Goal: Complete application form: Complete application form

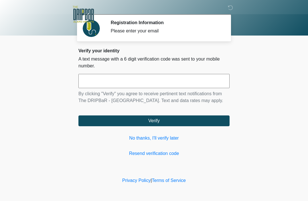
click at [178, 81] on input "text" at bounding box center [153, 81] width 151 height 14
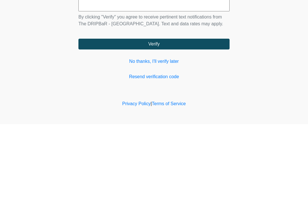
click at [166, 150] on link "Resend verification code" at bounding box center [153, 153] width 151 height 7
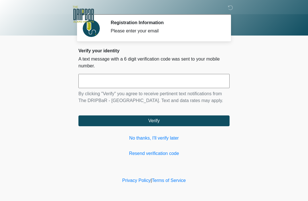
click at [170, 140] on link "No thanks, I'll verify later" at bounding box center [153, 138] width 151 height 7
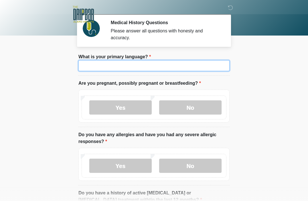
click at [157, 66] on input "What is your primary language?" at bounding box center [153, 65] width 151 height 11
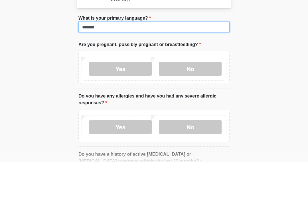
type input "*******"
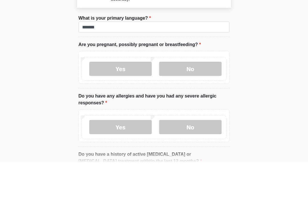
click at [202, 101] on label "No" at bounding box center [190, 108] width 62 height 14
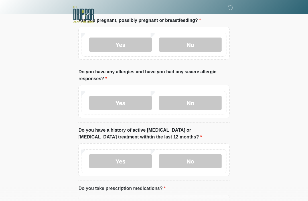
scroll to position [63, 0]
click at [186, 102] on label "No" at bounding box center [190, 103] width 62 height 14
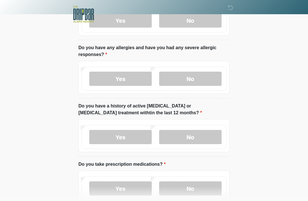
click at [208, 137] on label "No" at bounding box center [190, 137] width 62 height 14
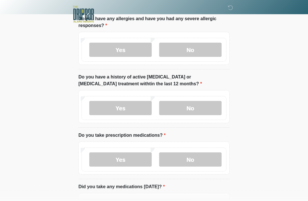
scroll to position [116, 0]
click at [193, 161] on label "No" at bounding box center [190, 160] width 62 height 14
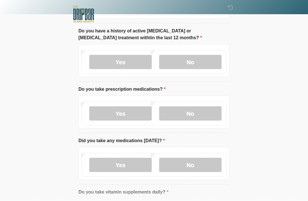
scroll to position [162, 0]
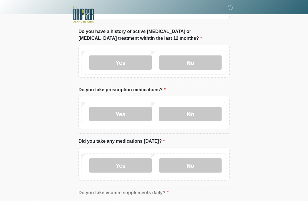
click at [204, 168] on label "No" at bounding box center [190, 166] width 62 height 14
click at [129, 169] on label "Yes" at bounding box center [120, 166] width 62 height 14
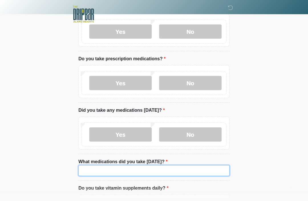
click at [167, 173] on input "What medications did you take today?" at bounding box center [153, 171] width 151 height 11
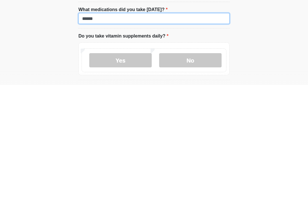
scroll to position [234, 0]
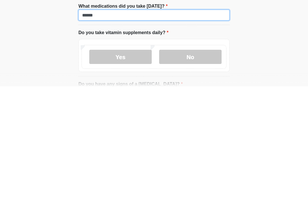
type input "******"
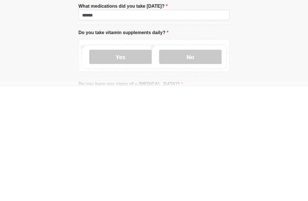
click at [202, 165] on label "No" at bounding box center [190, 172] width 62 height 14
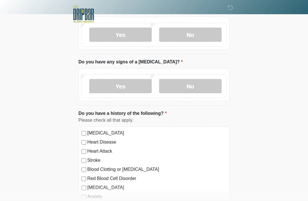
scroll to position [370, 0]
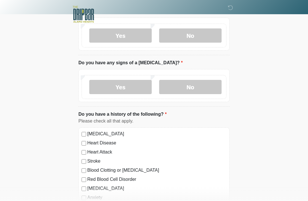
click at [202, 87] on label "No" at bounding box center [190, 87] width 62 height 14
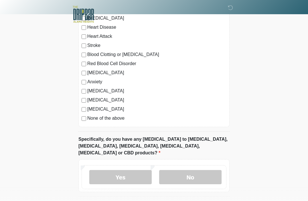
scroll to position [487, 0]
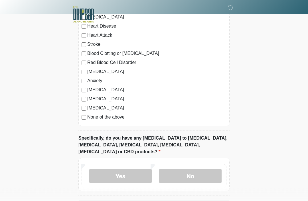
click at [187, 170] on label "No" at bounding box center [190, 177] width 62 height 14
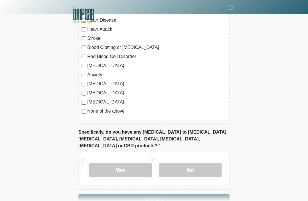
scroll to position [501, 0]
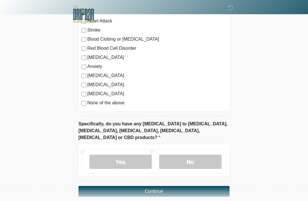
click at [162, 186] on button "Continue" at bounding box center [153, 191] width 151 height 11
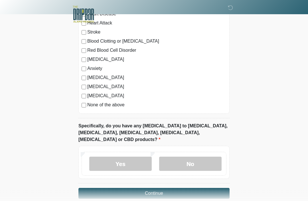
scroll to position [499, 0]
click at [185, 188] on button "Continue" at bounding box center [153, 193] width 151 height 11
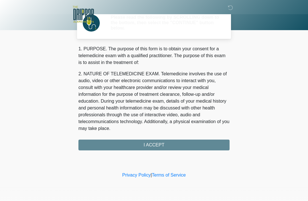
scroll to position [0, 0]
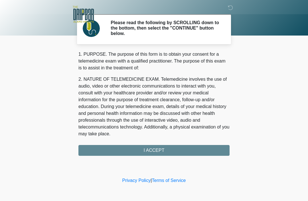
click at [160, 153] on div "1. PURPOSE. The purpose of this form is to obtain your consent for a telemedici…" at bounding box center [153, 103] width 151 height 105
click at [142, 149] on div "1. PURPOSE. The purpose of this form is to obtain your consent for a telemedici…" at bounding box center [153, 103] width 151 height 105
click at [118, 148] on div "1. PURPOSE. The purpose of this form is to obtain your consent for a telemedici…" at bounding box center [153, 103] width 151 height 105
click at [156, 149] on div "1. PURPOSE. The purpose of this form is to obtain your consent for a telemedici…" at bounding box center [153, 103] width 151 height 105
click at [154, 148] on div "1. PURPOSE. The purpose of this form is to obtain your consent for a telemedici…" at bounding box center [153, 103] width 151 height 105
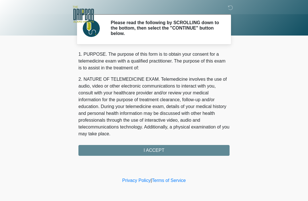
click at [151, 146] on div "1. PURPOSE. The purpose of this form is to obtain your consent for a telemedici…" at bounding box center [153, 103] width 151 height 105
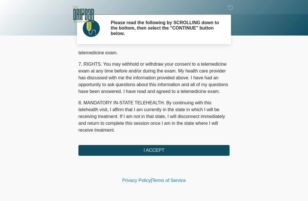
scroll to position [250, 0]
click at [168, 150] on button "I ACCEPT" at bounding box center [153, 150] width 151 height 11
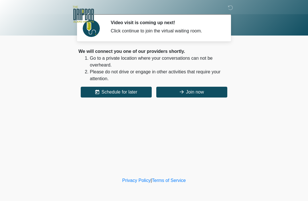
click at [193, 93] on button "Join now" at bounding box center [191, 92] width 71 height 11
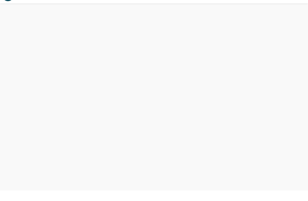
scroll to position [2, 0]
